Goal: Task Accomplishment & Management: Complete application form

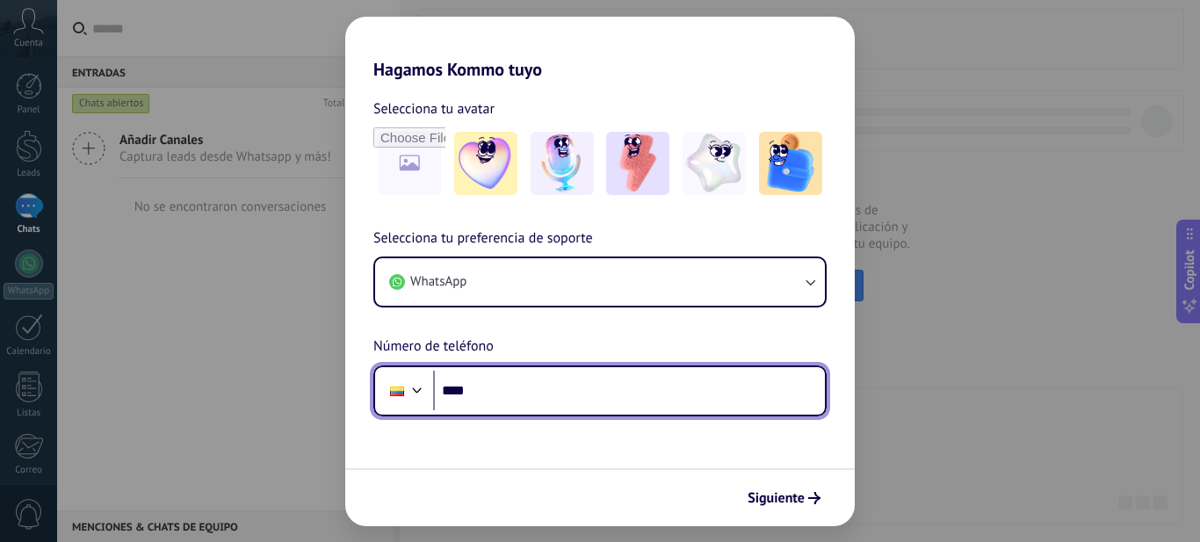
click at [692, 393] on input "****" at bounding box center [629, 391] width 392 height 40
type input "**********"
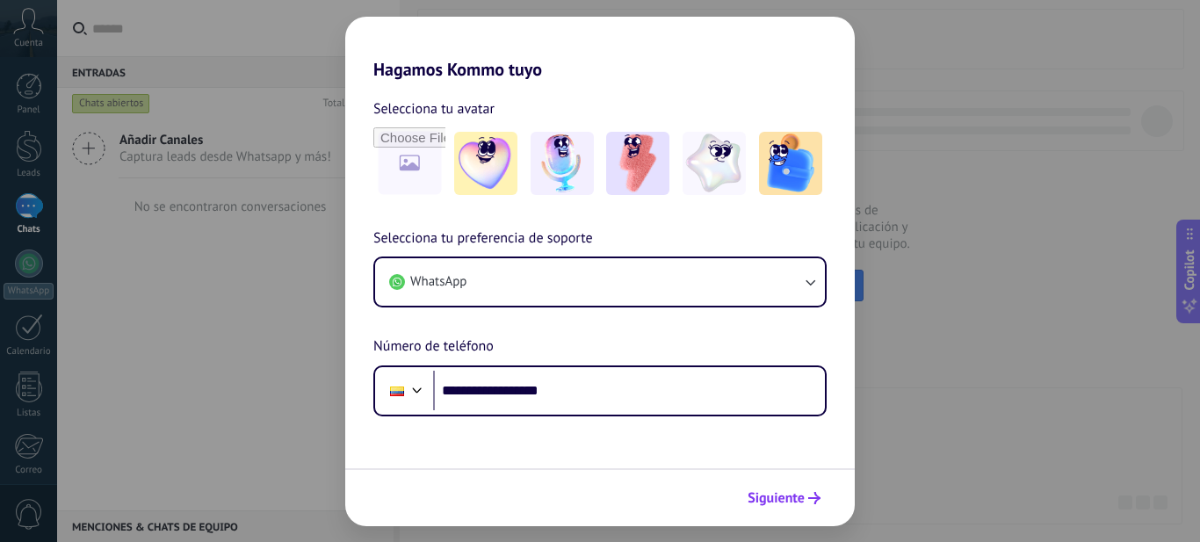
click at [761, 502] on span "Siguiente" at bounding box center [775, 498] width 57 height 12
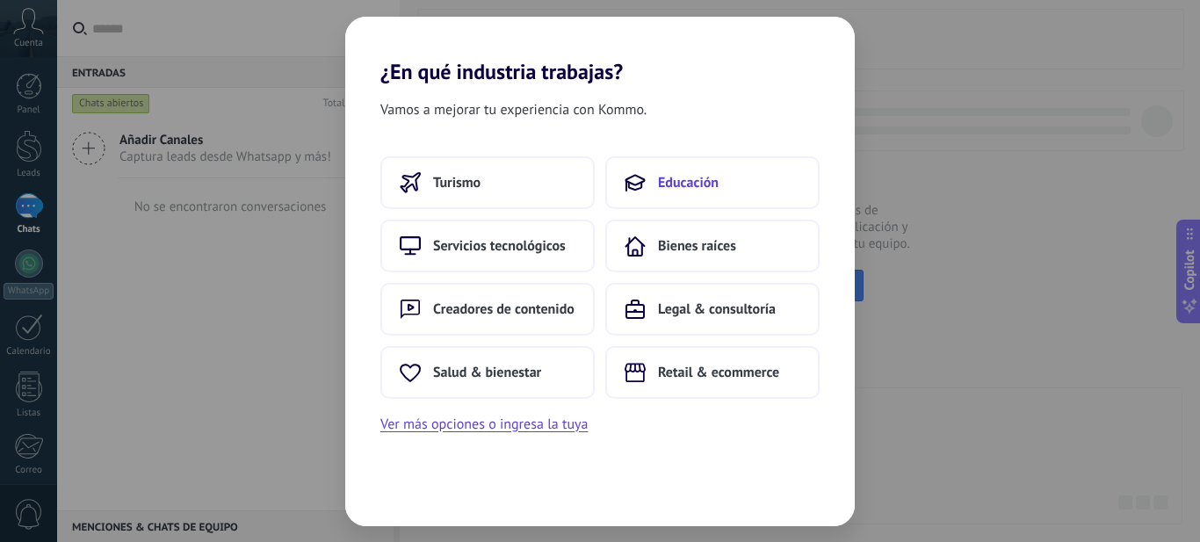
click at [703, 193] on button "Educación" at bounding box center [712, 182] width 214 height 53
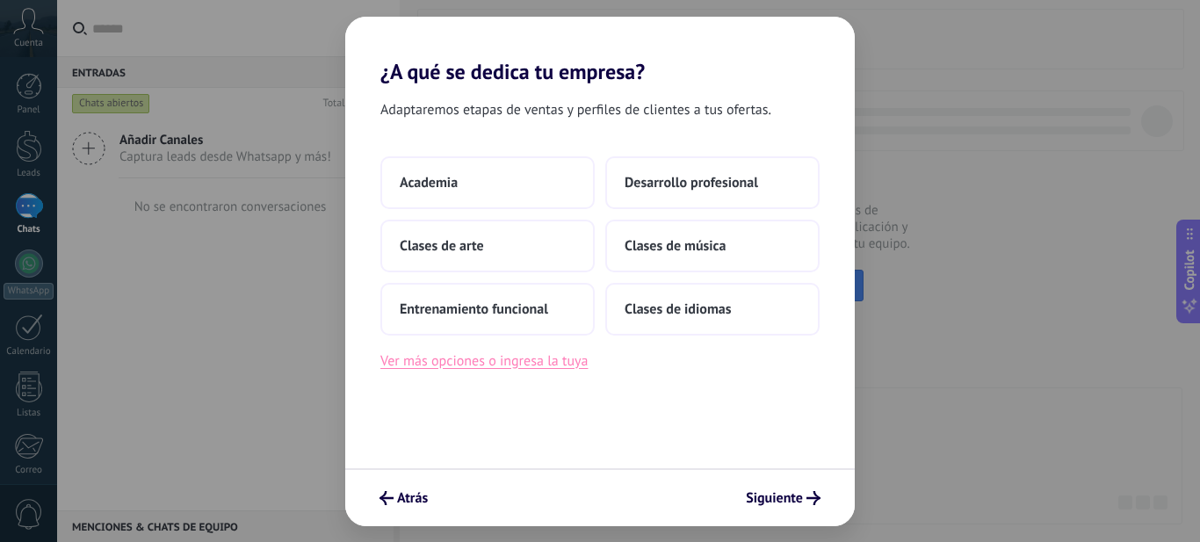
click at [535, 361] on button "Ver más opciones o ingresa la tuya" at bounding box center [483, 361] width 207 height 23
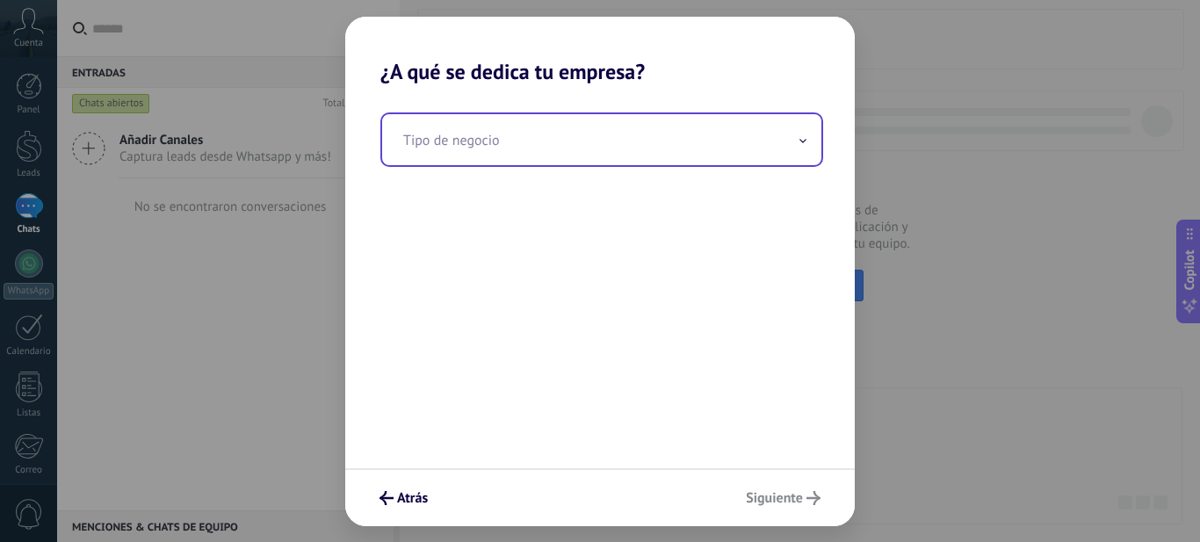
click at [499, 147] on input "text" at bounding box center [601, 139] width 439 height 51
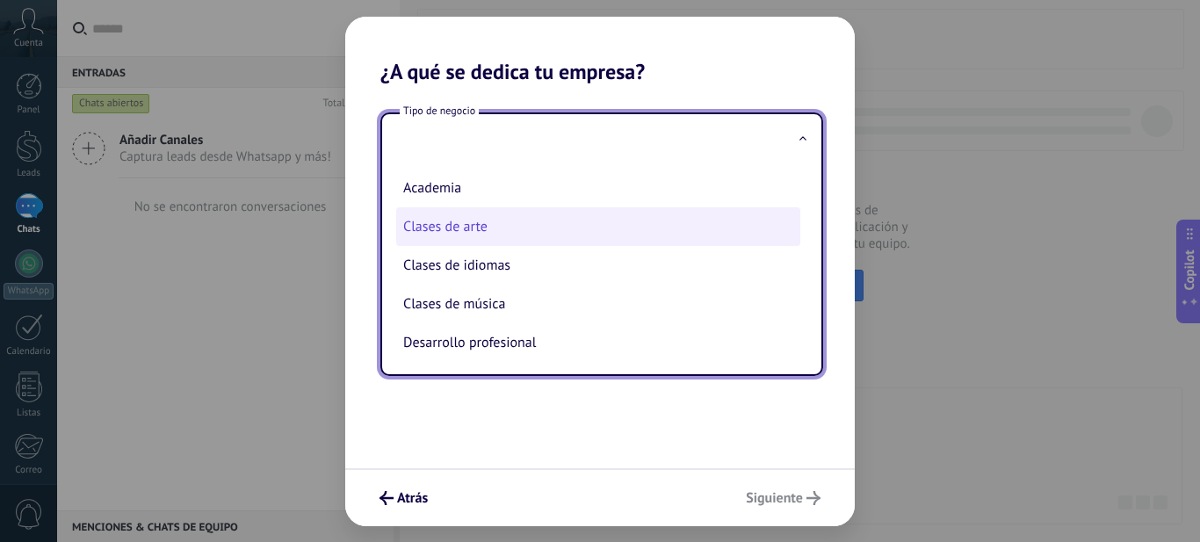
scroll to position [40, 0]
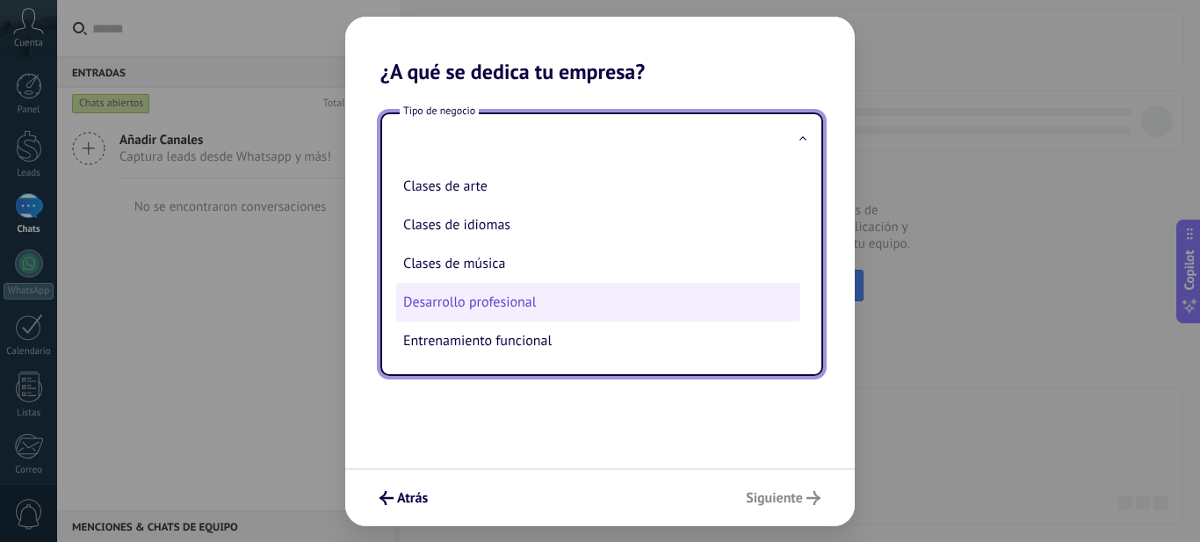
click at [439, 297] on li "Desarrollo profesional" at bounding box center [598, 302] width 404 height 39
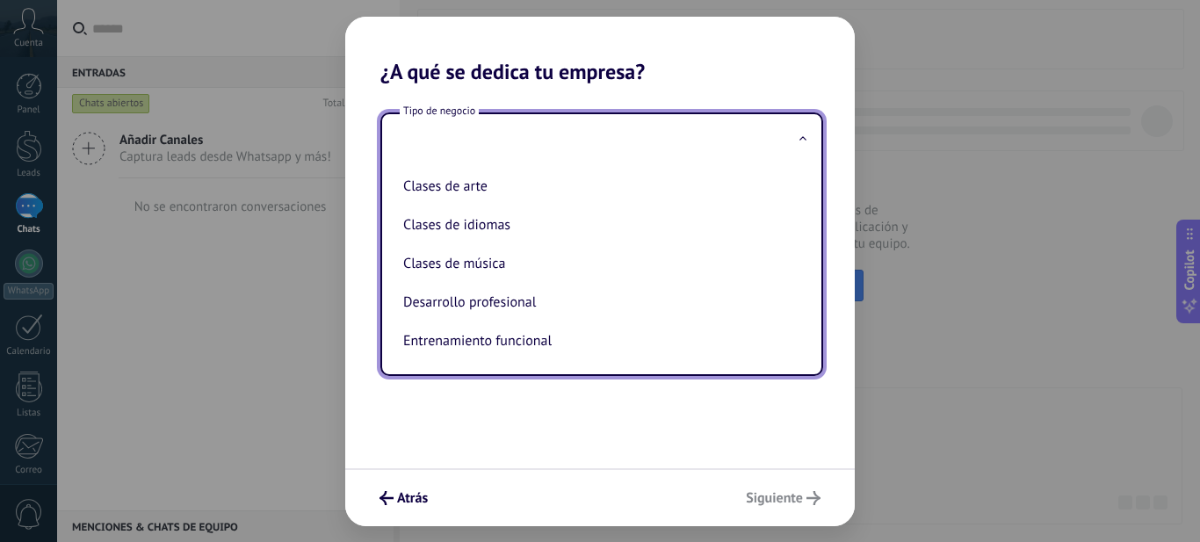
type input "**********"
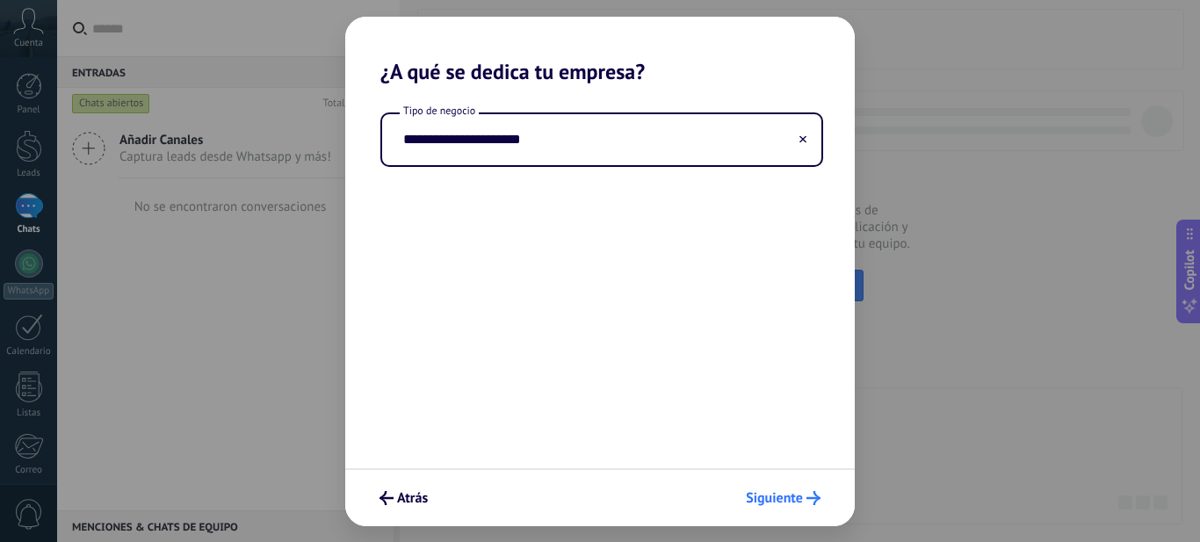
click at [773, 495] on span "Siguiente" at bounding box center [774, 498] width 57 height 12
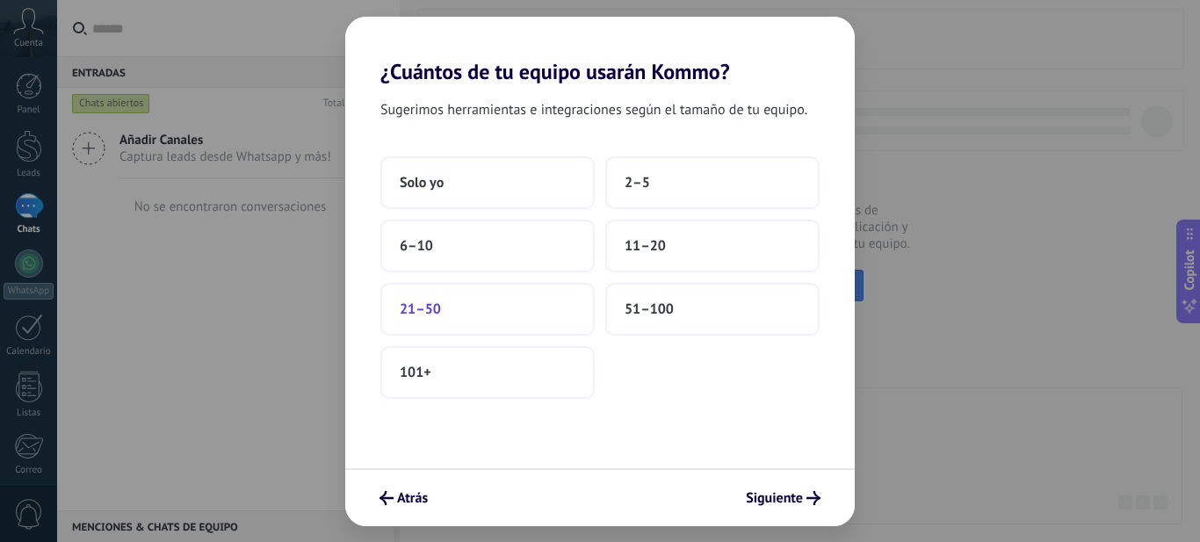
click at [492, 304] on button "21–50" at bounding box center [487, 309] width 214 height 53
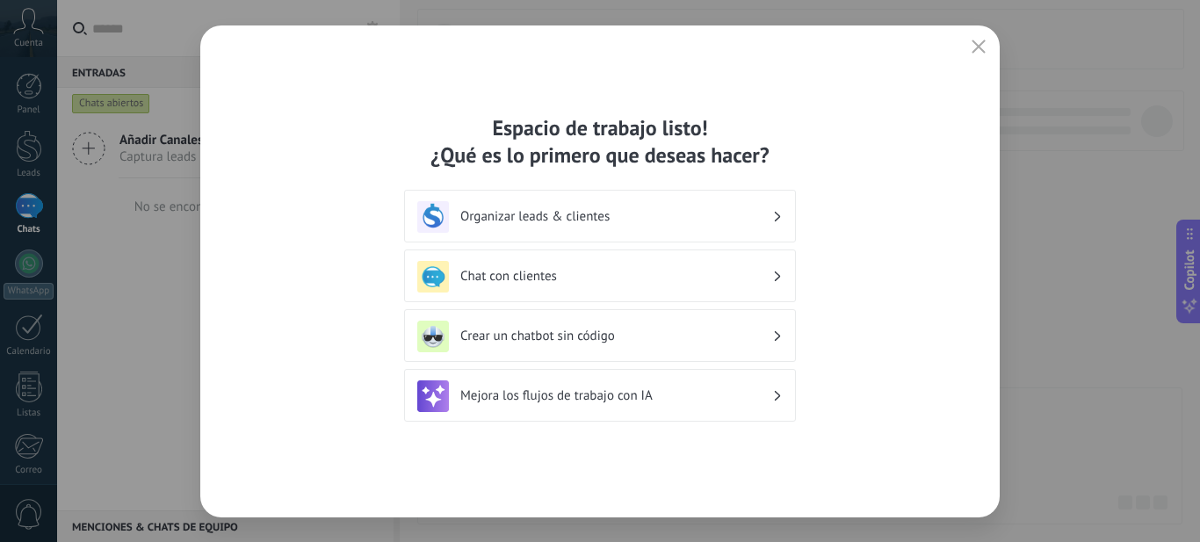
click at [591, 400] on h3 "Mejora los flujos de trabajo con IA" at bounding box center [616, 395] width 312 height 17
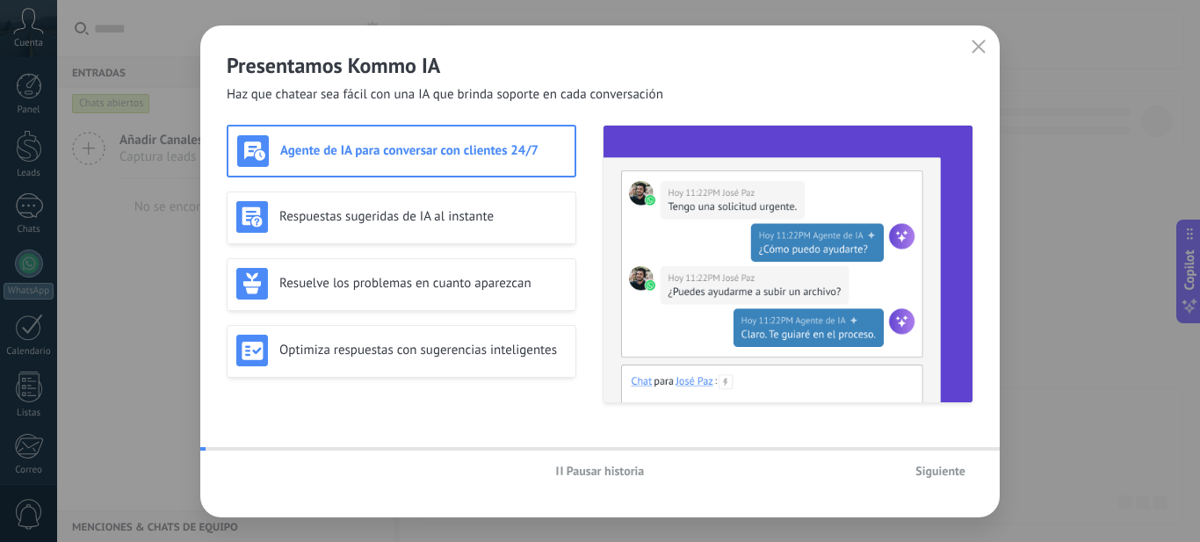
scroll to position [189, 0]
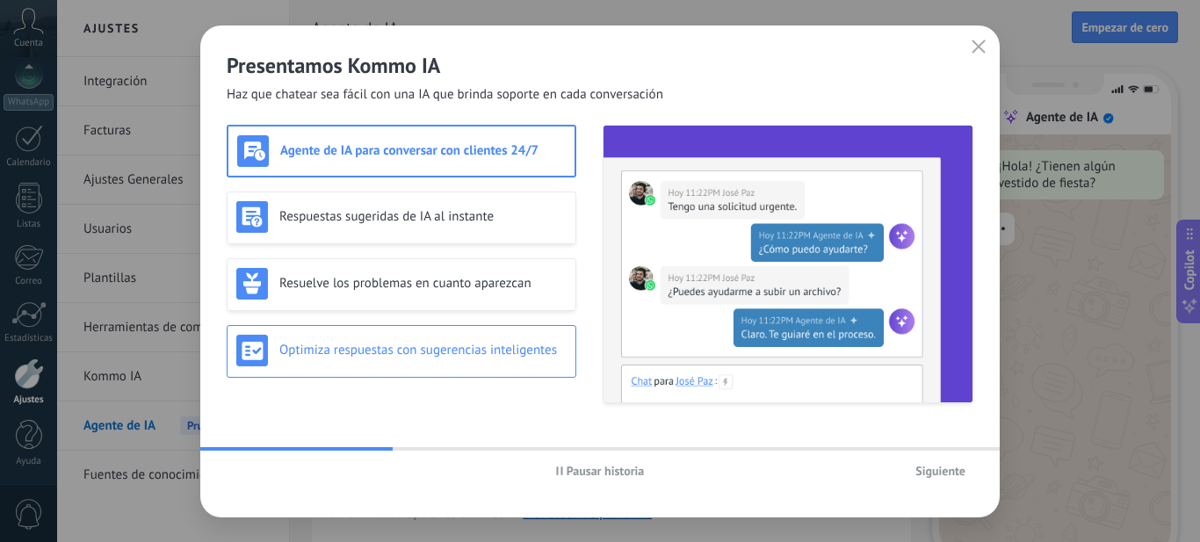
click at [446, 354] on h3 "Optimiza respuestas con sugerencias inteligentes" at bounding box center [422, 350] width 287 height 17
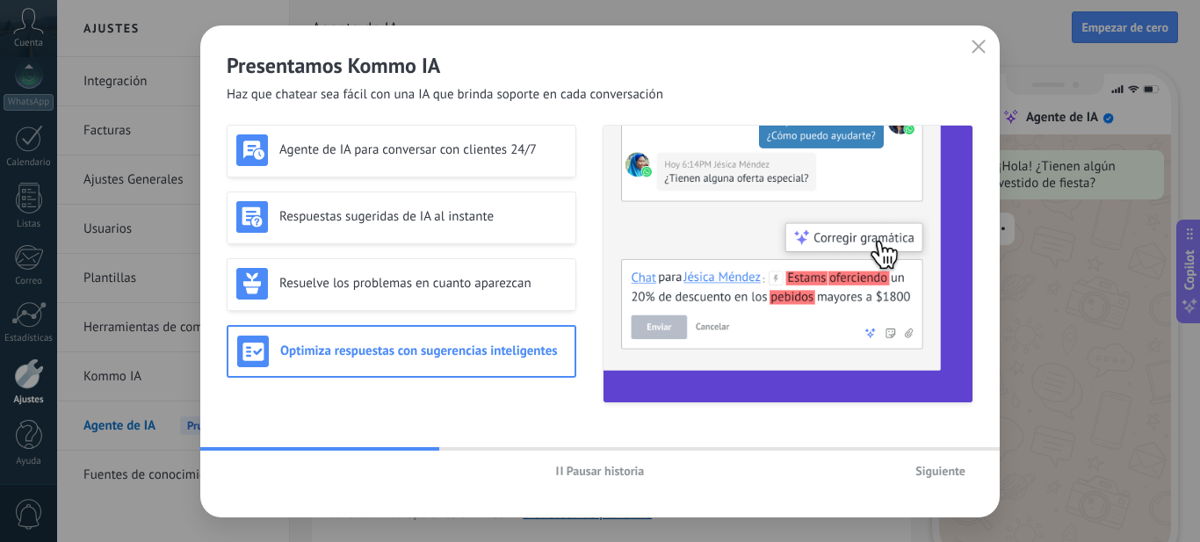
click at [948, 465] on span "Siguiente" at bounding box center [940, 471] width 50 height 12
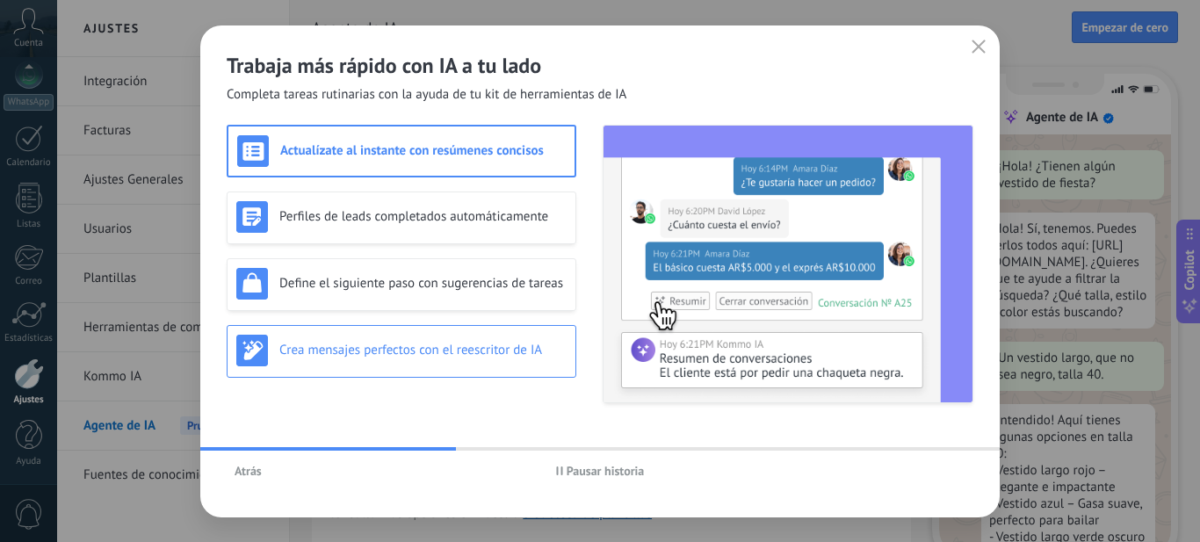
scroll to position [53, 0]
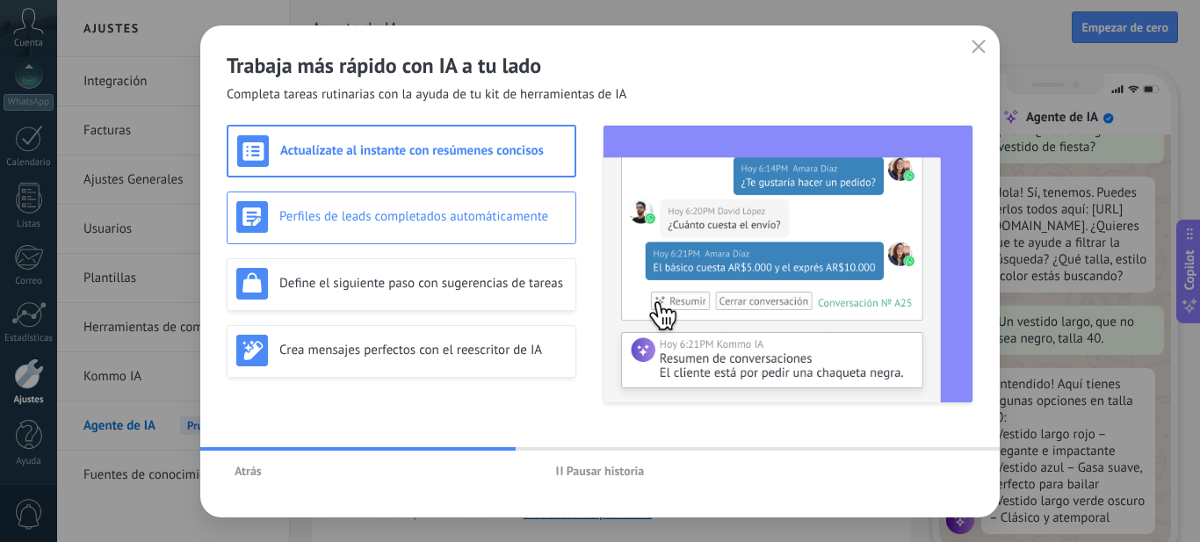
click at [475, 224] on h3 "Perfiles de leads completados automáticamente" at bounding box center [422, 216] width 287 height 17
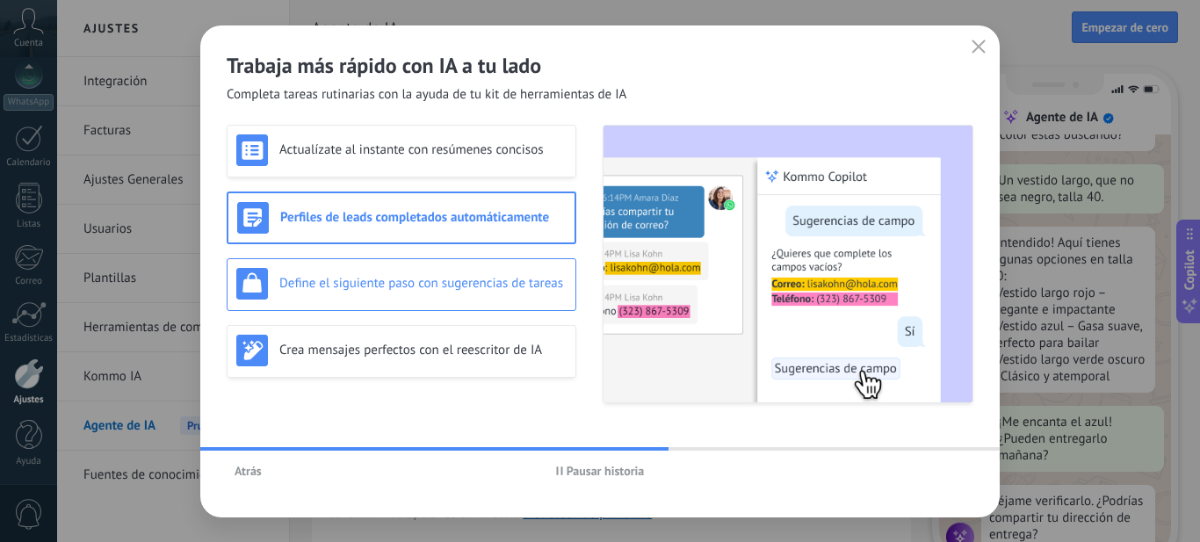
scroll to position [211, 0]
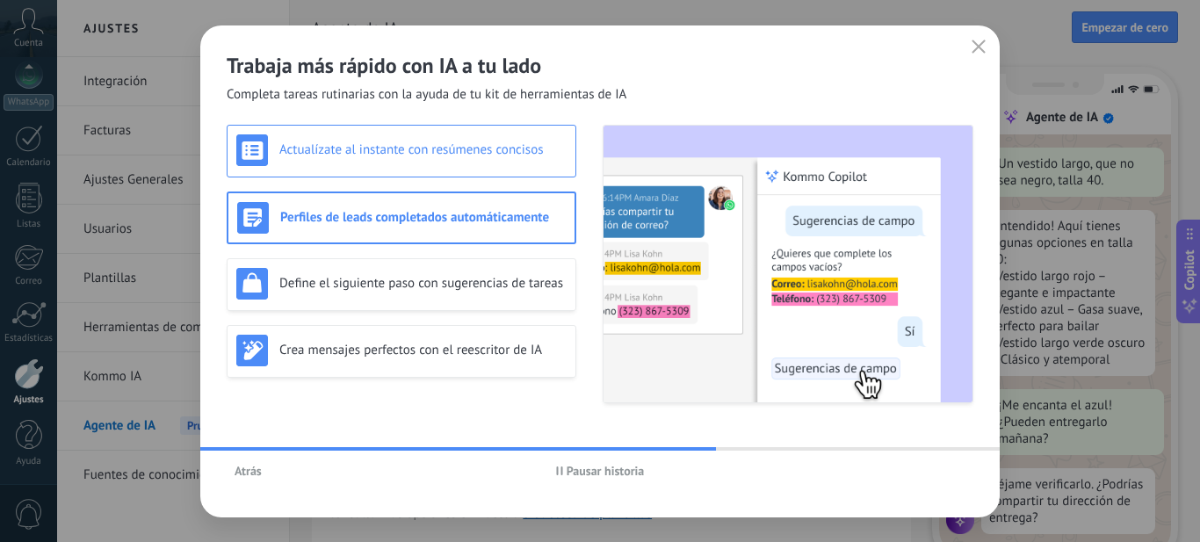
click at [485, 136] on div "Actualízate al instante con resúmenes concisos" at bounding box center [401, 150] width 330 height 32
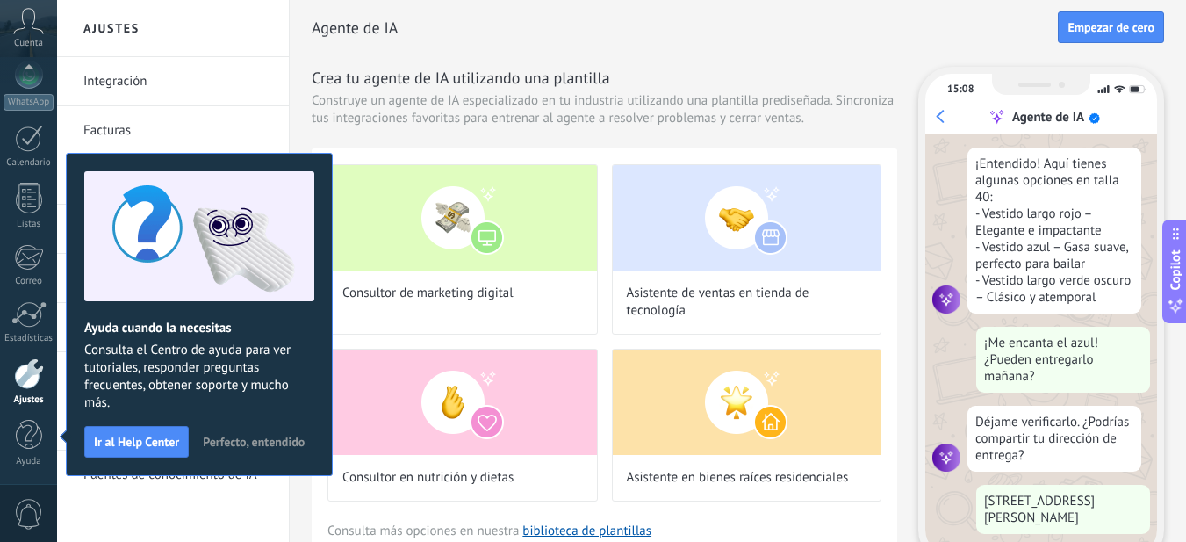
scroll to position [319, 0]
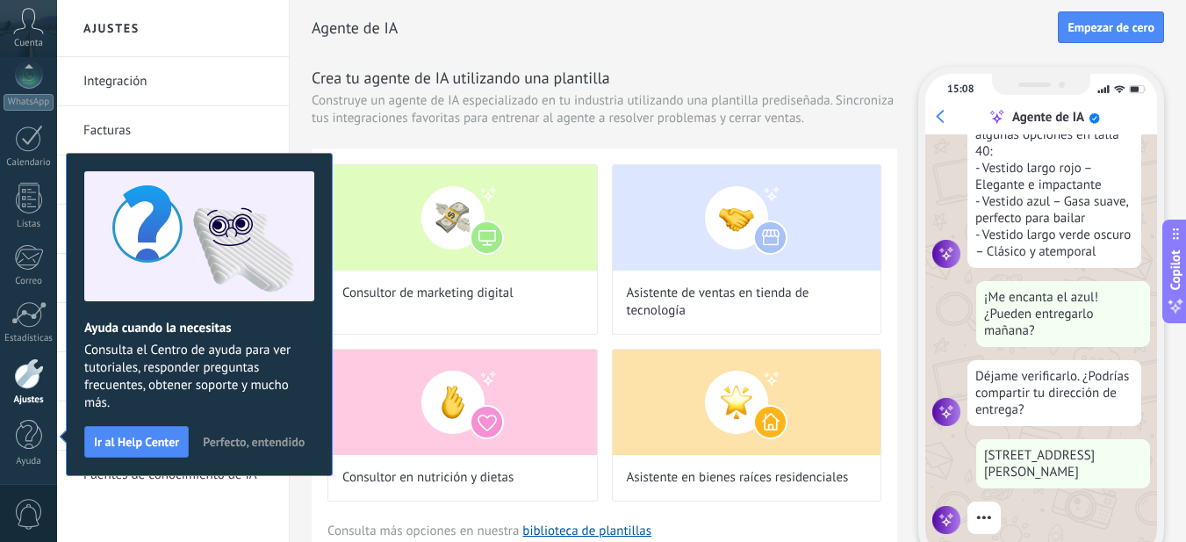
click at [51, 36] on div "Cuenta" at bounding box center [28, 28] width 57 height 57
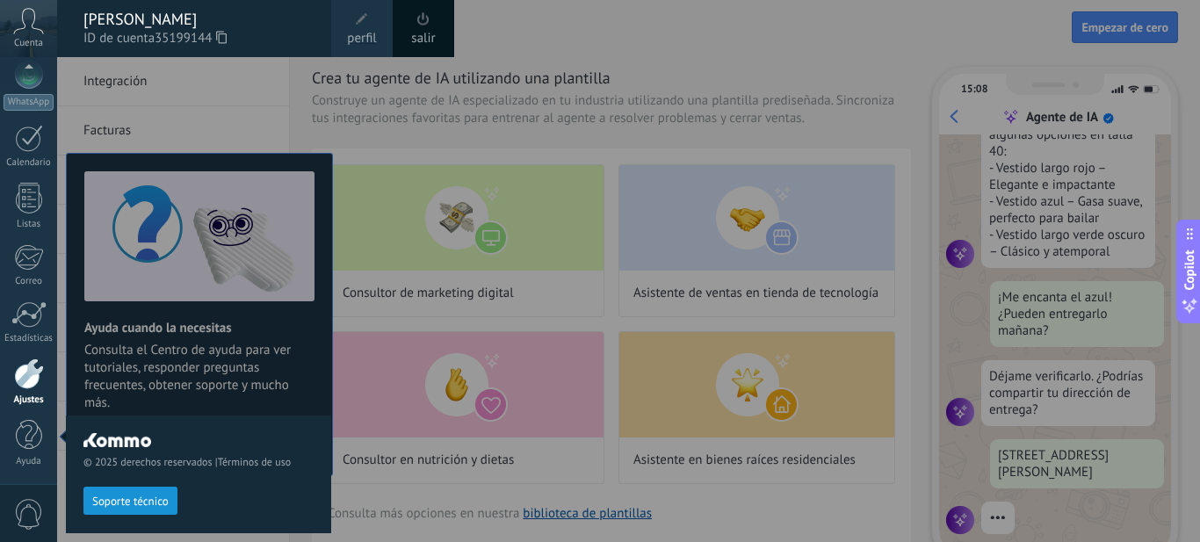
click at [45, 36] on div "Cuenta" at bounding box center [28, 28] width 57 height 57
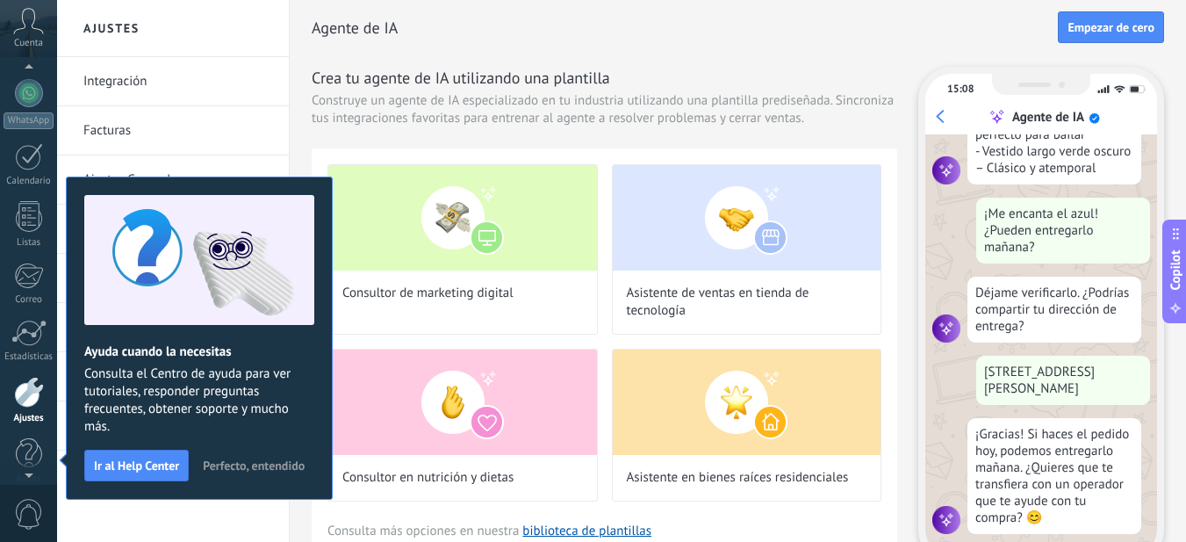
scroll to position [165, 0]
click at [10, 36] on div "Cuenta" at bounding box center [28, 28] width 57 height 57
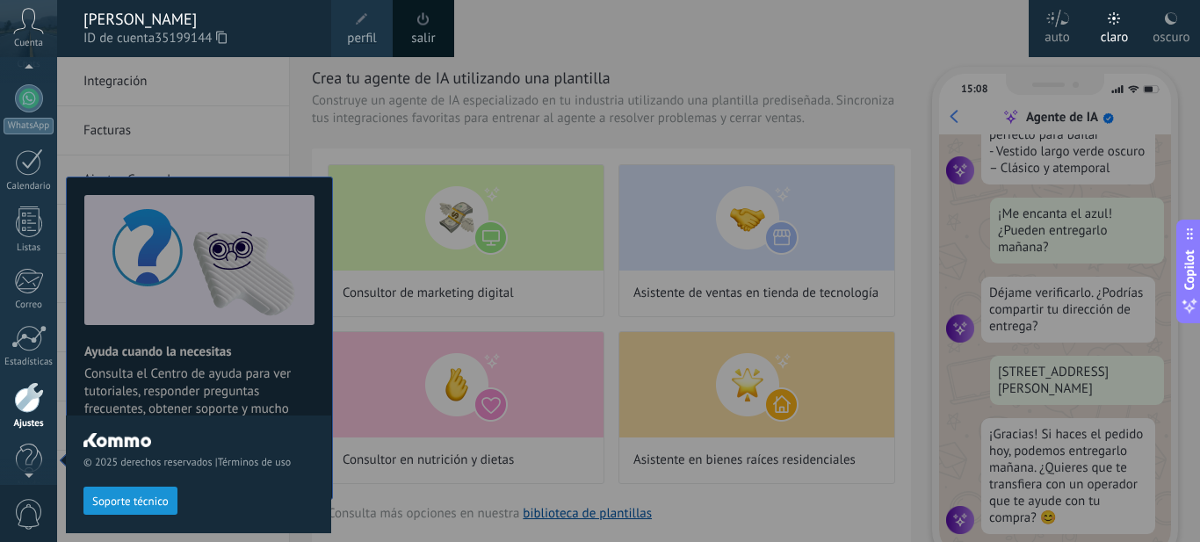
click at [157, 24] on div "[PERSON_NAME]" at bounding box center [198, 19] width 230 height 19
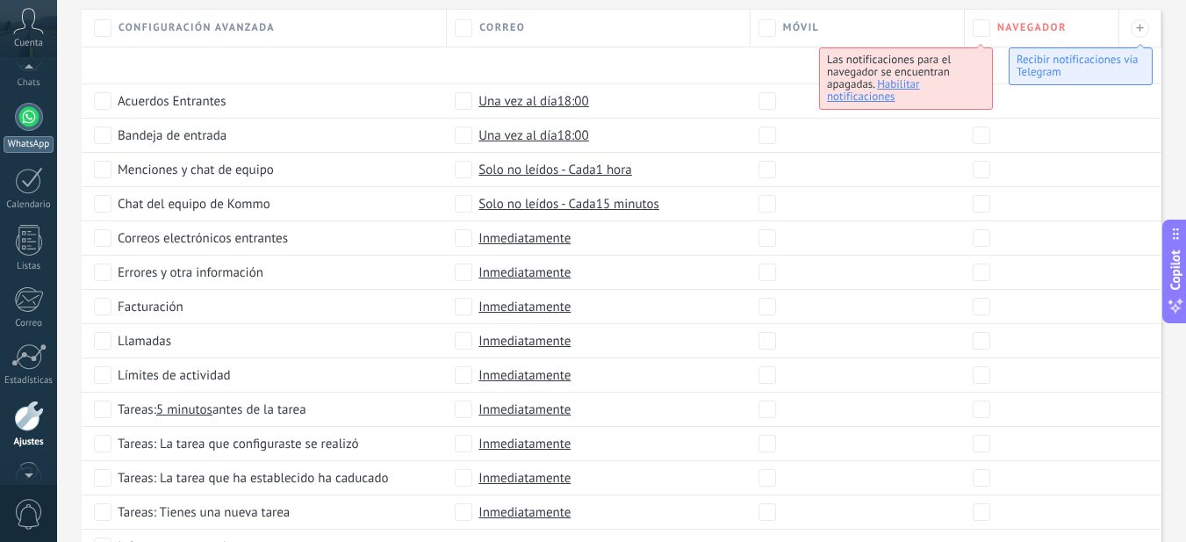
scroll to position [139, 0]
click at [30, 138] on div at bounding box center [29, 125] width 28 height 28
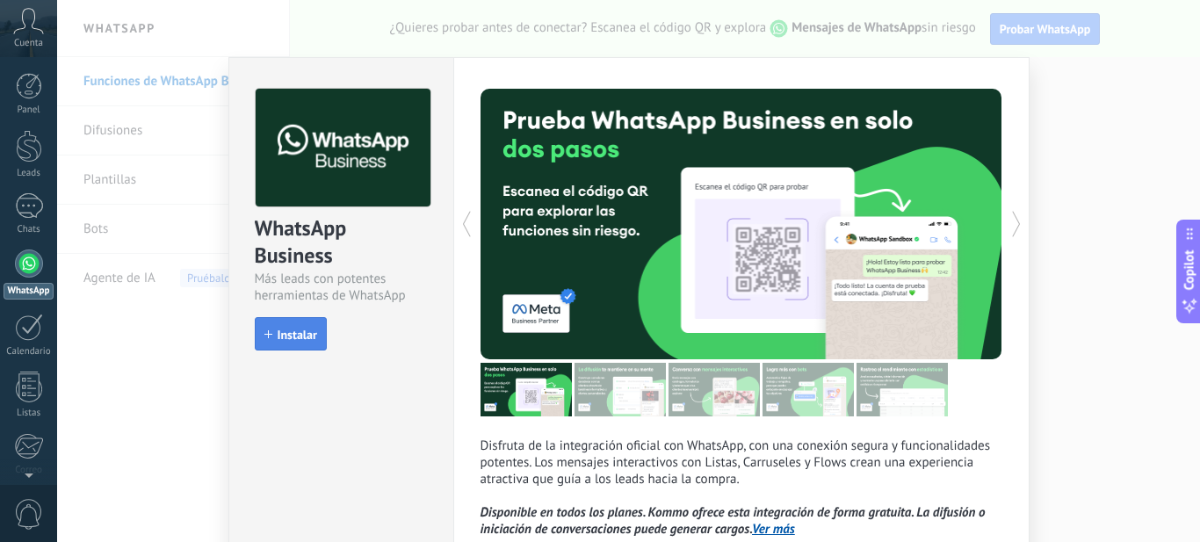
click at [266, 320] on button "Instalar" at bounding box center [291, 333] width 72 height 33
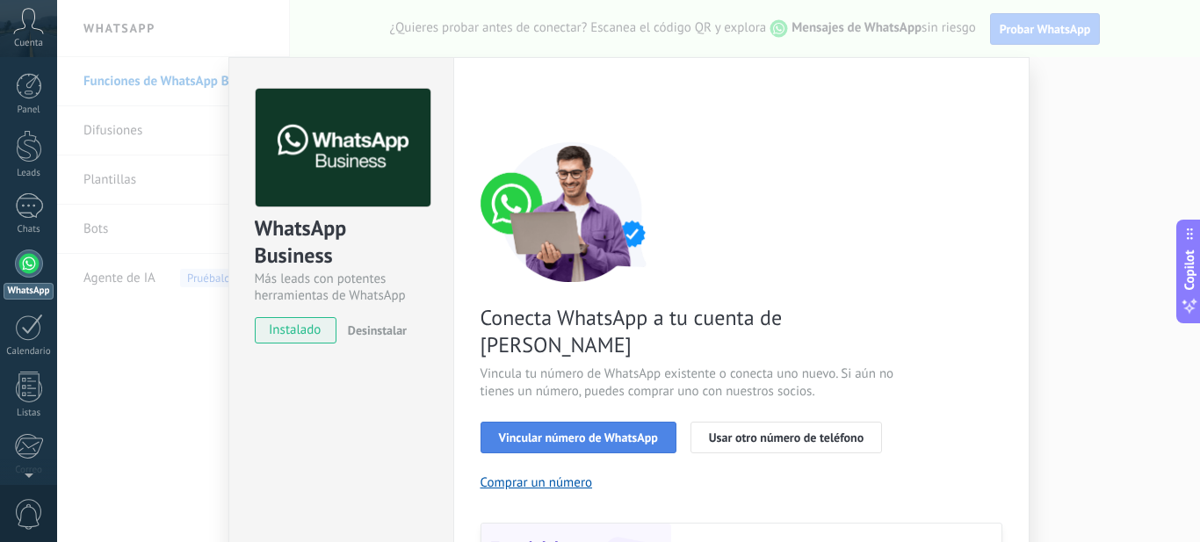
click at [547, 431] on span "Vincular número de WhatsApp" at bounding box center [578, 437] width 159 height 12
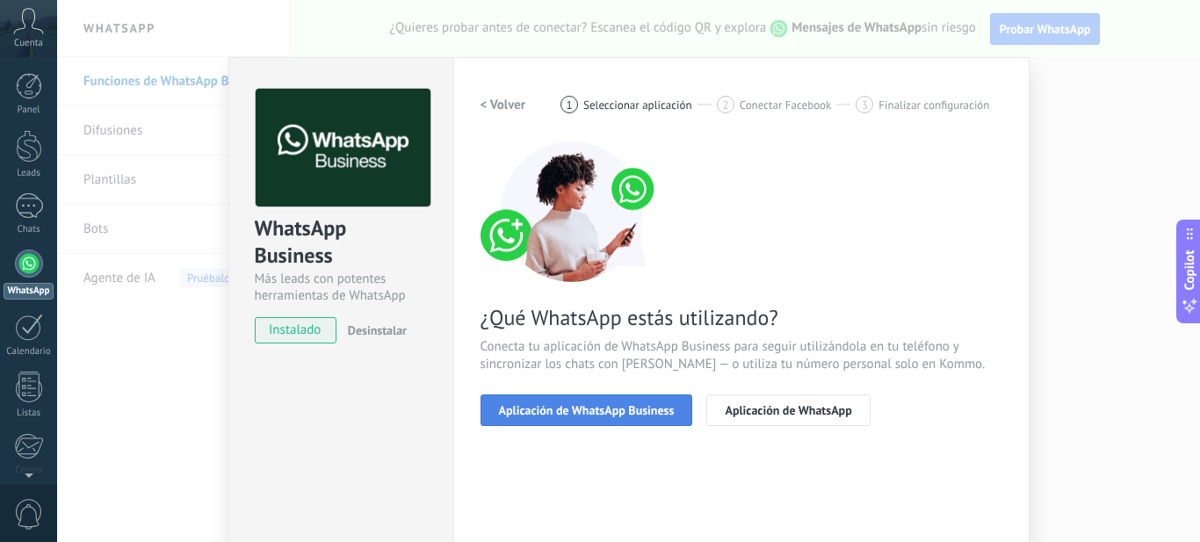
click at [668, 416] on span "Aplicación de WhatsApp Business" at bounding box center [587, 410] width 176 height 12
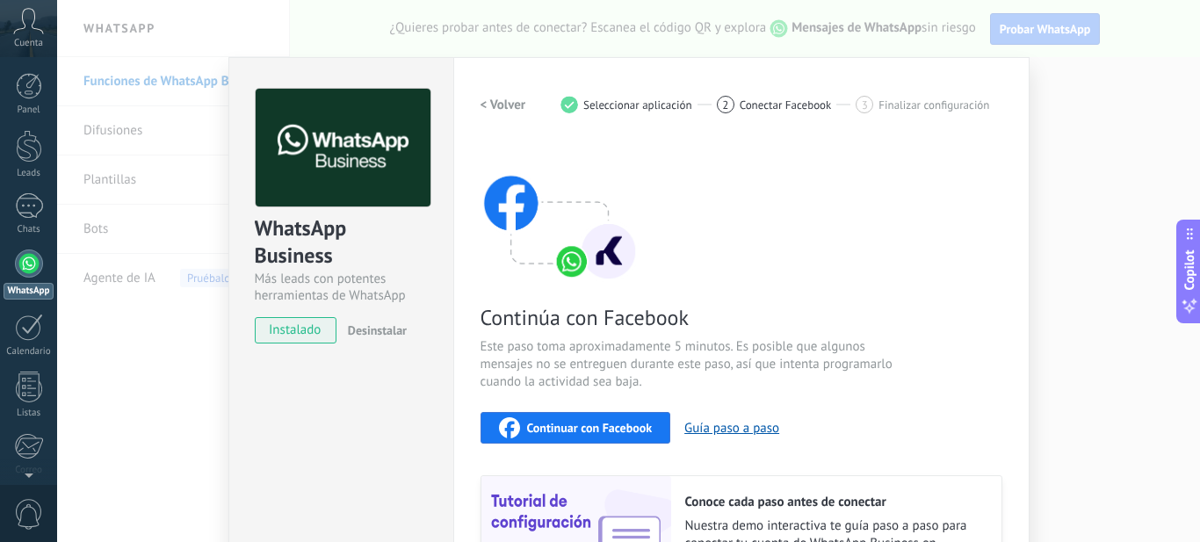
click at [292, 335] on span "instalado" at bounding box center [296, 330] width 80 height 26
click at [40, 207] on div at bounding box center [29, 205] width 28 height 25
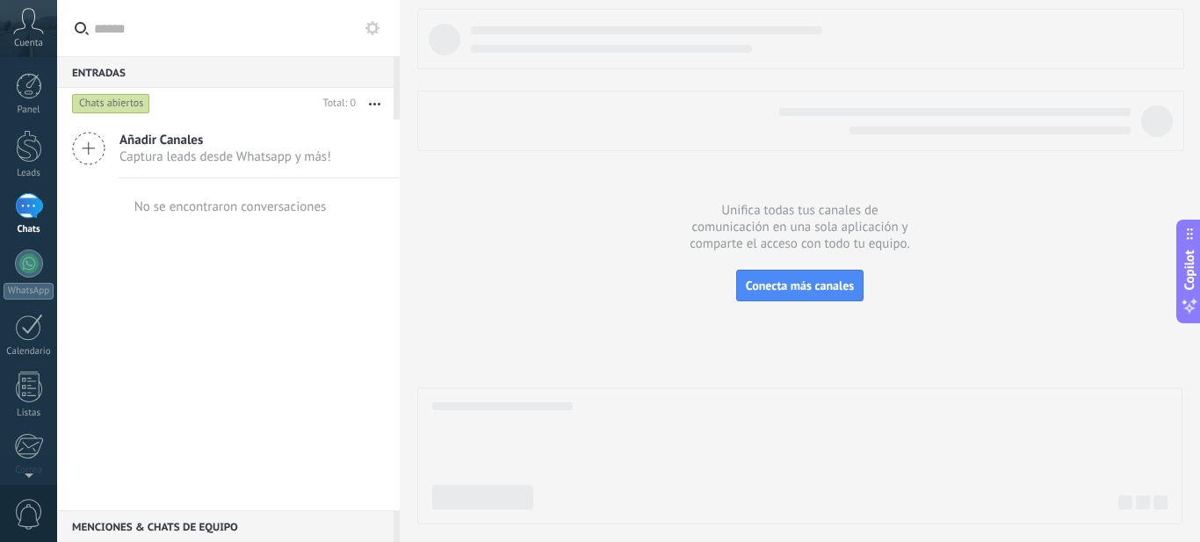
click at [223, 141] on span "Añadir Canales" at bounding box center [225, 140] width 212 height 17
click at [738, 274] on button "Conecta más canales" at bounding box center [799, 286] width 127 height 32
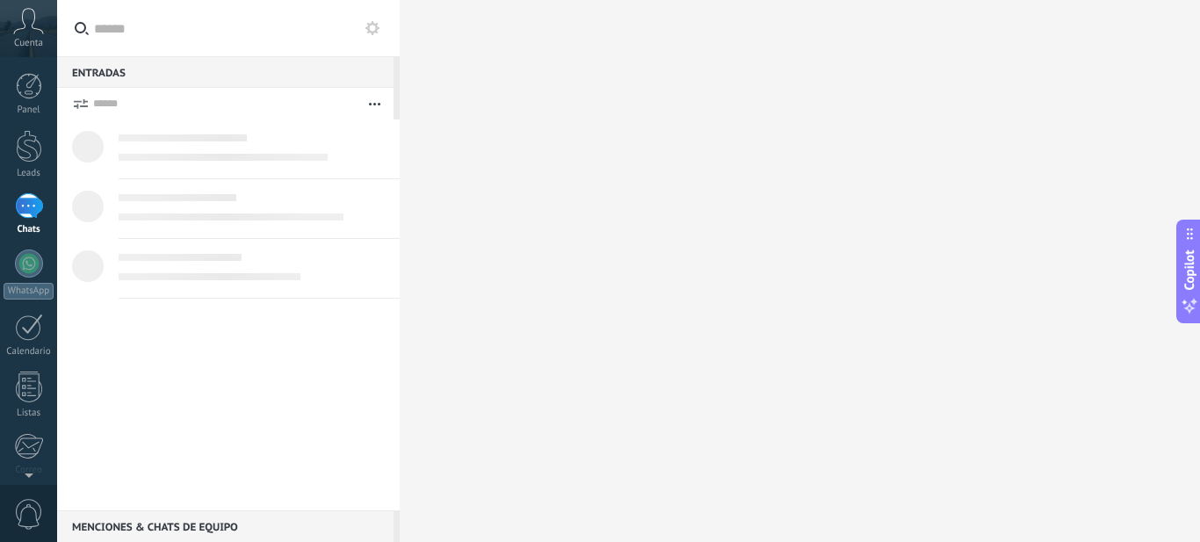
click at [765, 300] on div at bounding box center [800, 271] width 800 height 542
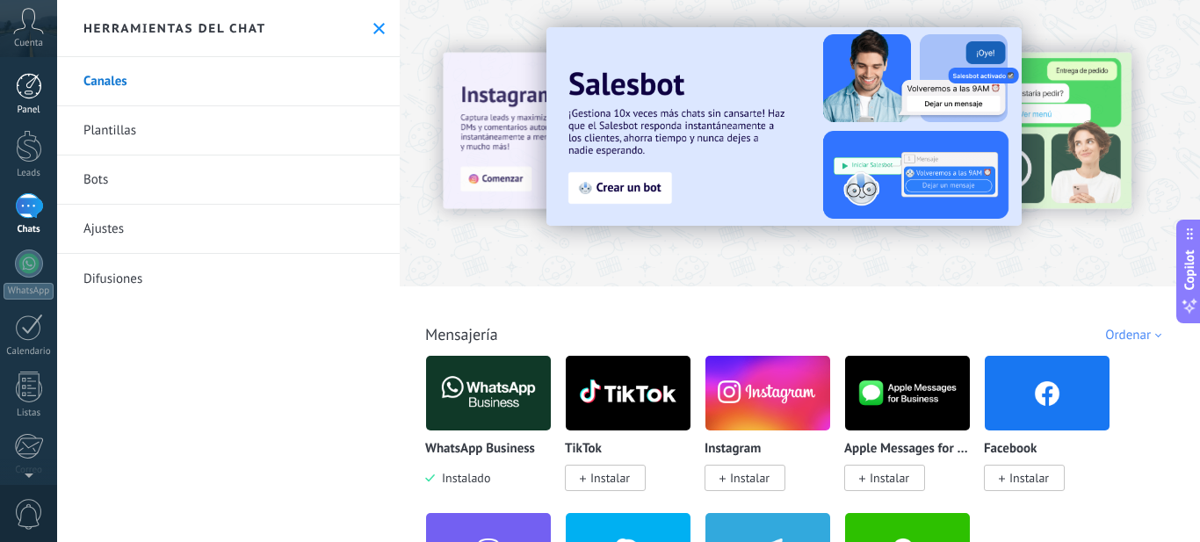
click at [45, 81] on link "Panel" at bounding box center [28, 94] width 57 height 43
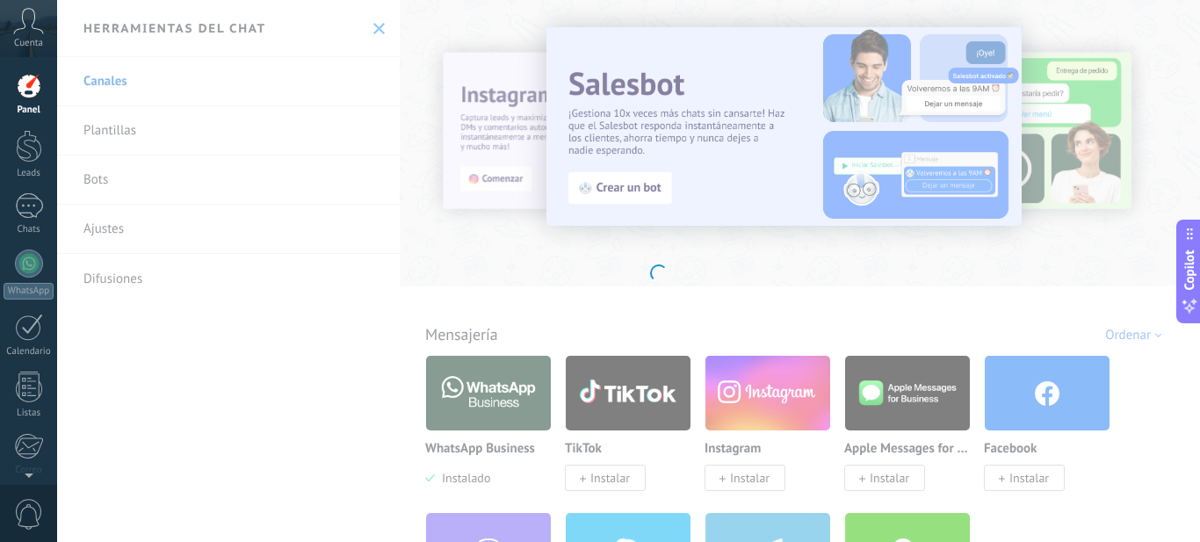
click at [25, 23] on icon at bounding box center [28, 21] width 31 height 26
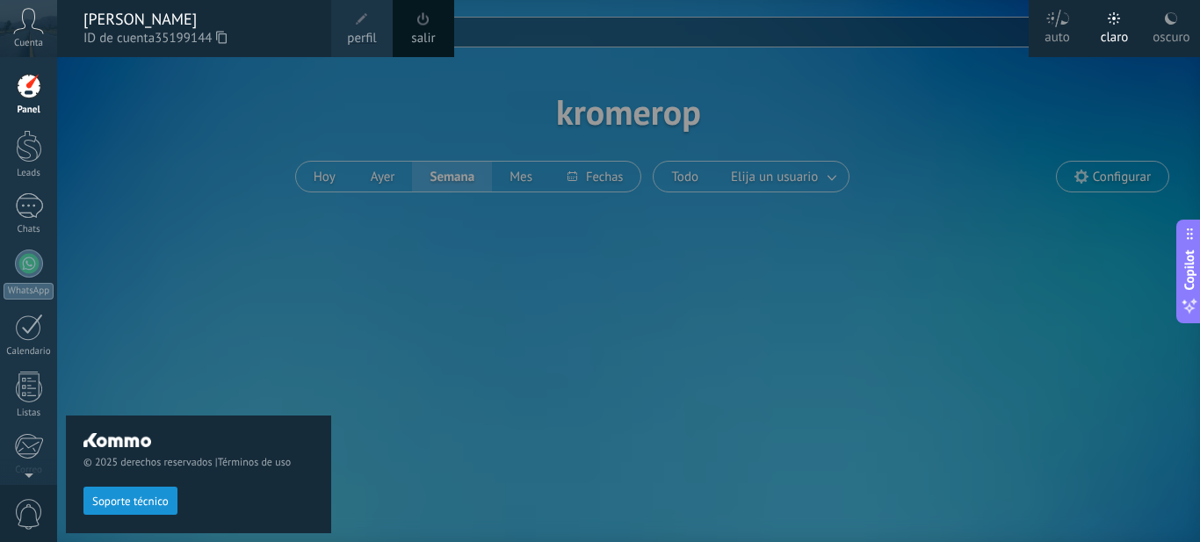
click at [25, 23] on icon at bounding box center [28, 21] width 31 height 26
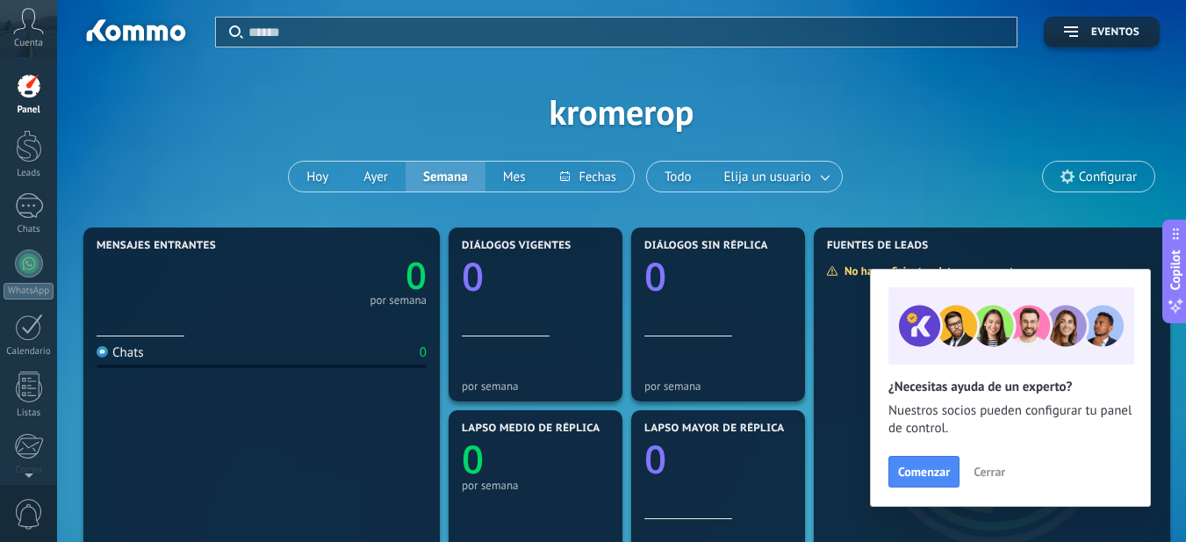
click at [978, 473] on span "Cerrar" at bounding box center [990, 471] width 32 height 12
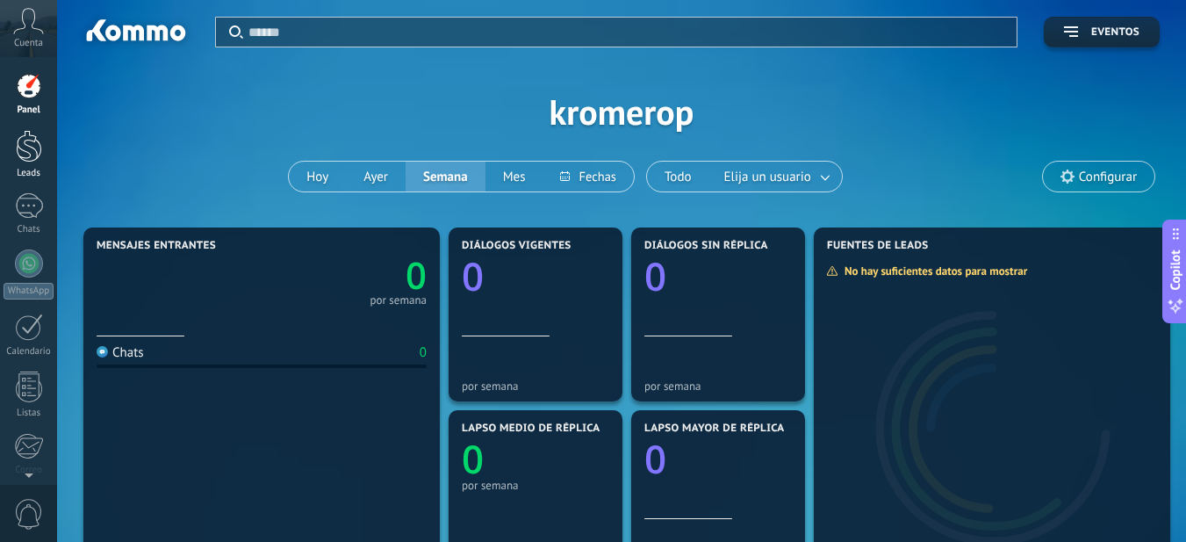
click at [26, 152] on div at bounding box center [29, 146] width 26 height 32
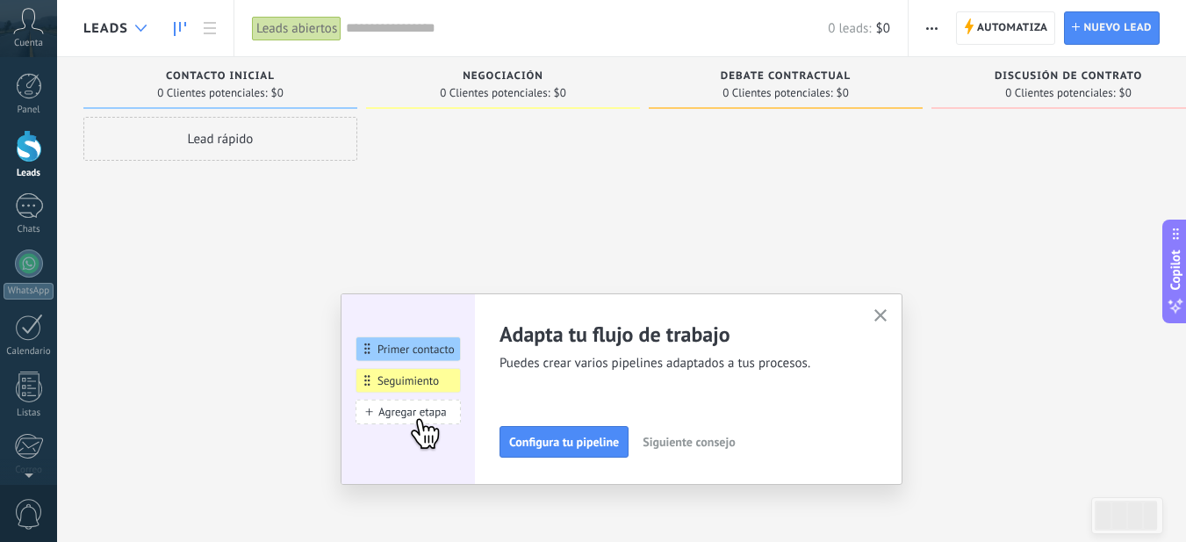
click at [141, 26] on icon at bounding box center [140, 28] width 11 height 7
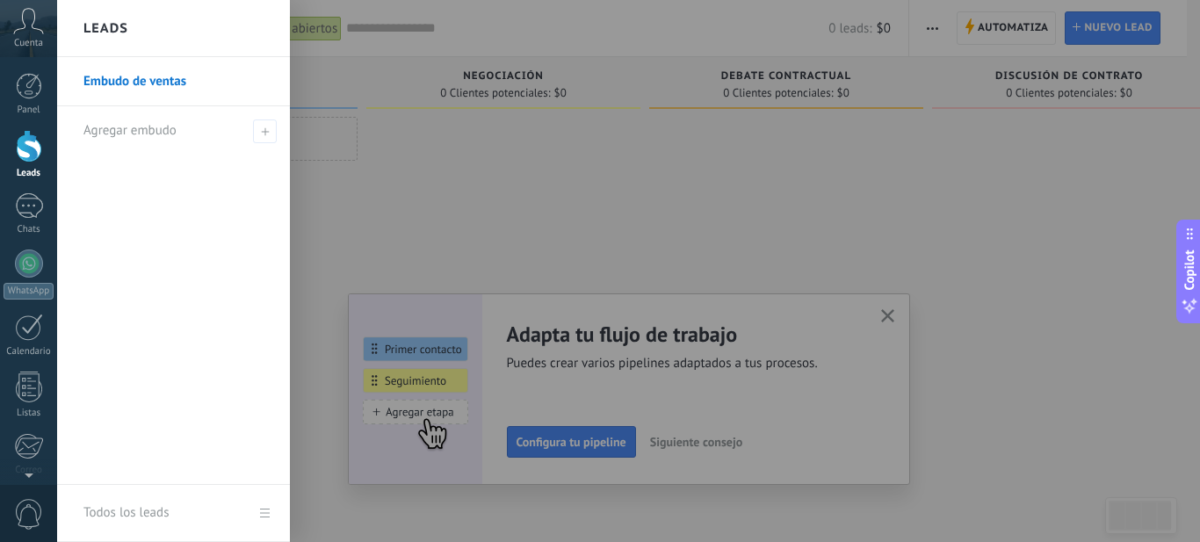
click at [541, 267] on div at bounding box center [657, 271] width 1200 height 542
